Goal: Navigation & Orientation: Find specific page/section

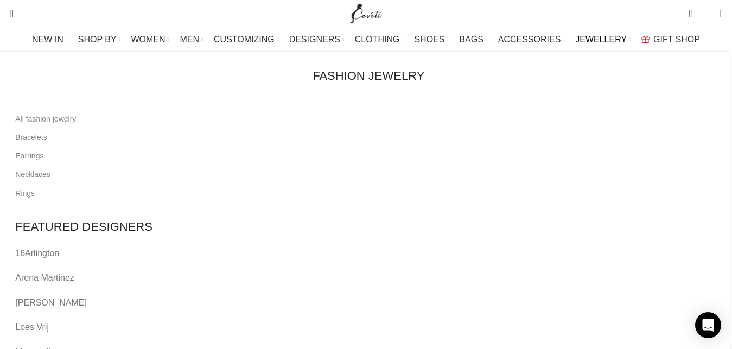
click at [245, 246] on link "16Arlington" at bounding box center [368, 253] width 706 height 14
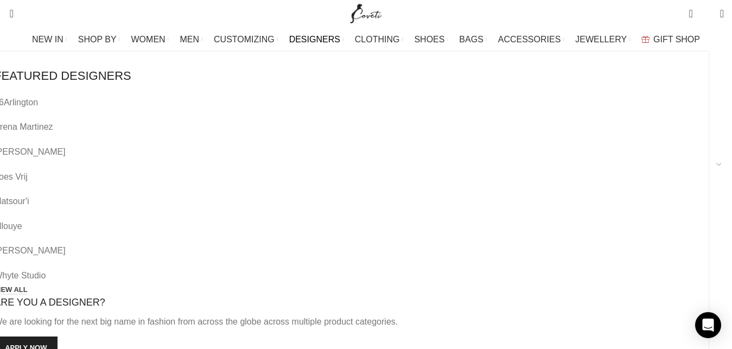
click at [28, 285] on link "VIEW ALL" at bounding box center [11, 290] width 34 height 10
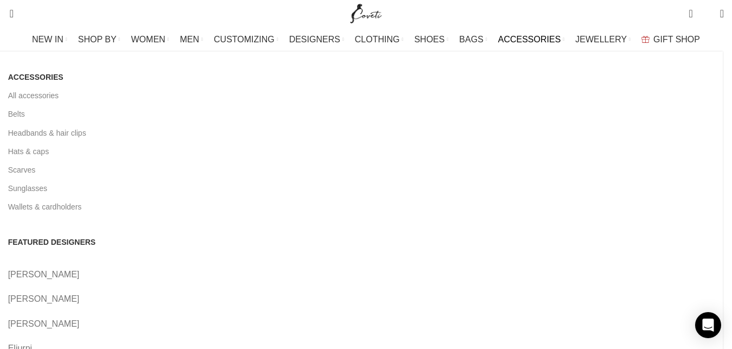
click at [250, 292] on link "[PERSON_NAME]" at bounding box center [361, 299] width 706 height 14
